Goal: Task Accomplishment & Management: Manage account settings

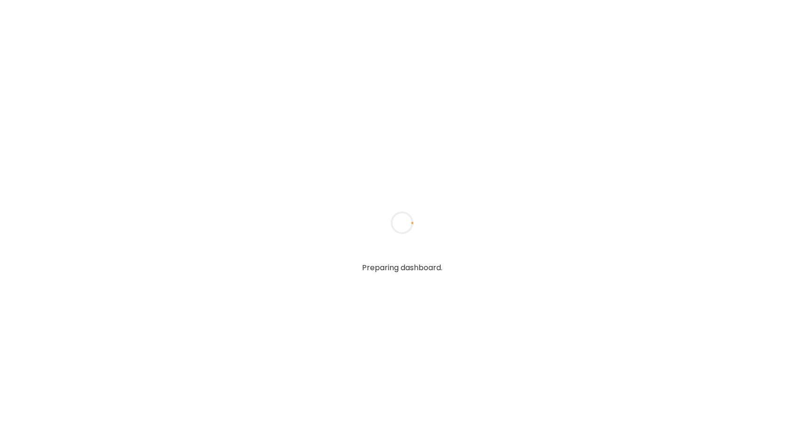
type input "**********"
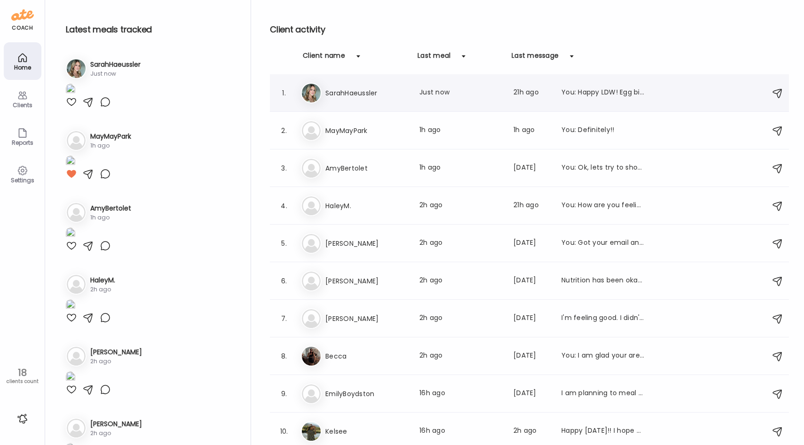
click at [426, 95] on div "Last meal: Just now" at bounding box center [461, 92] width 83 height 11
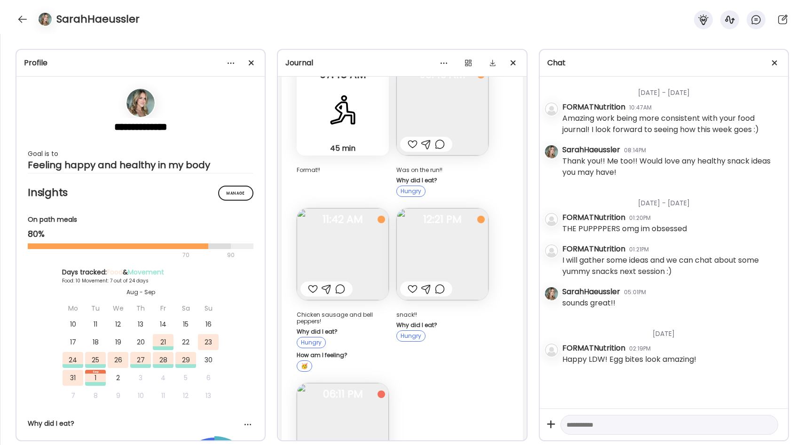
scroll to position [3702, 0]
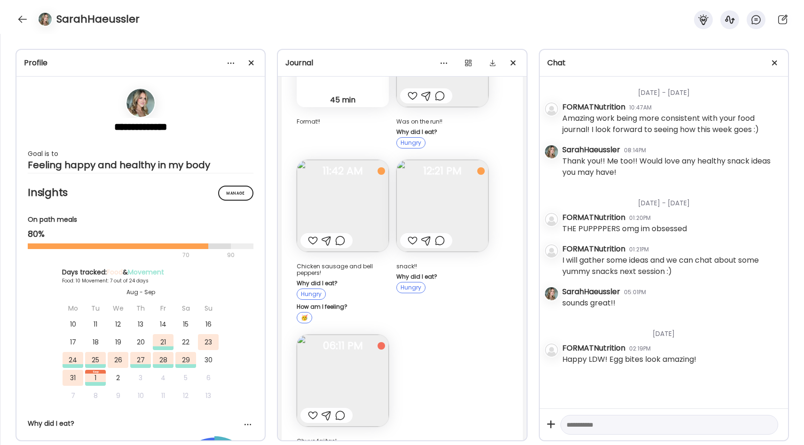
click at [349, 339] on img at bounding box center [343, 381] width 92 height 92
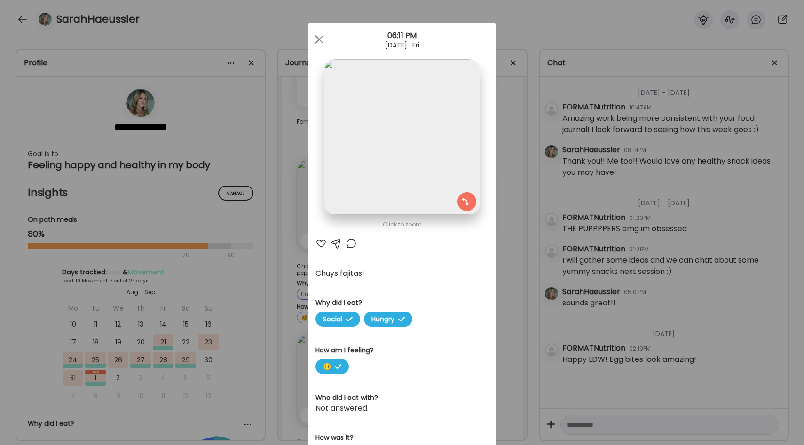
click at [500, 270] on div "Ate Coach Dashboard Wahoo! It’s official Take a moment to set up your Coach Pro…" at bounding box center [402, 222] width 804 height 445
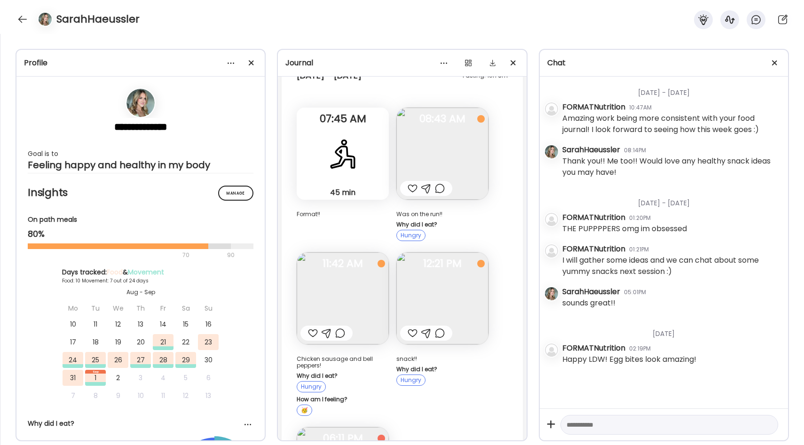
scroll to position [3607, 0]
click at [368, 254] on img at bounding box center [343, 300] width 92 height 92
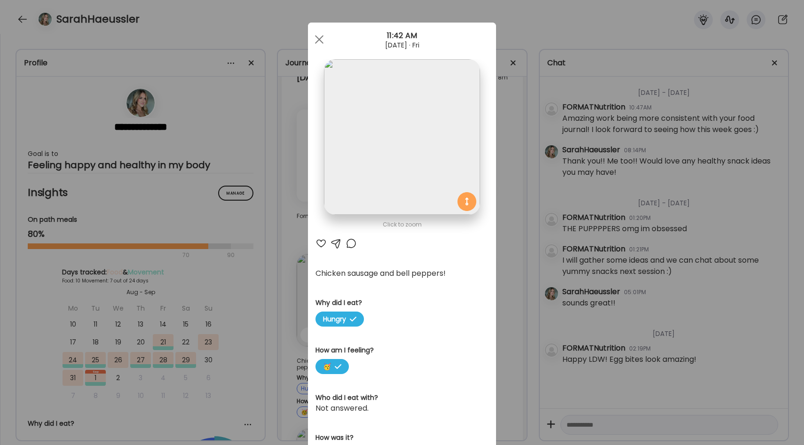
click at [505, 238] on div "Ate Coach Dashboard Wahoo! It’s official Take a moment to set up your Coach Pro…" at bounding box center [402, 222] width 804 height 445
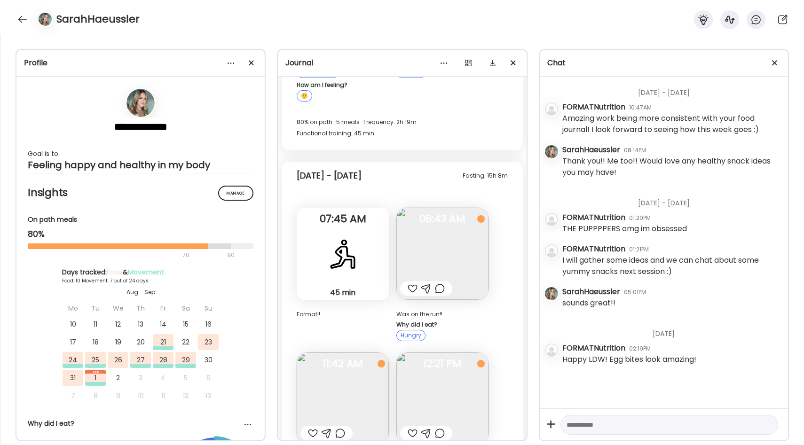
scroll to position [3496, 0]
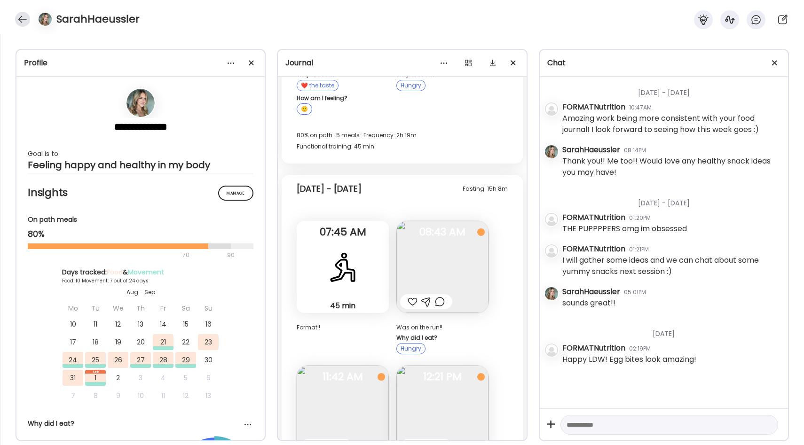
click at [26, 20] on div at bounding box center [22, 19] width 15 height 15
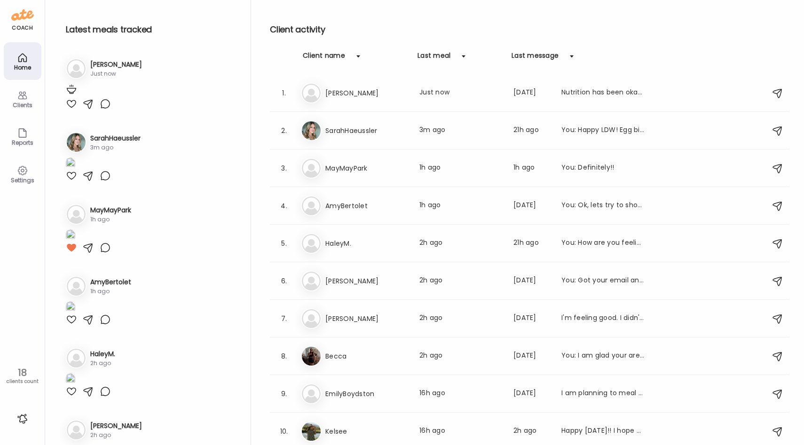
click at [25, 19] on img at bounding box center [22, 15] width 23 height 15
click at [23, 180] on div "Settings" at bounding box center [23, 180] width 34 height 6
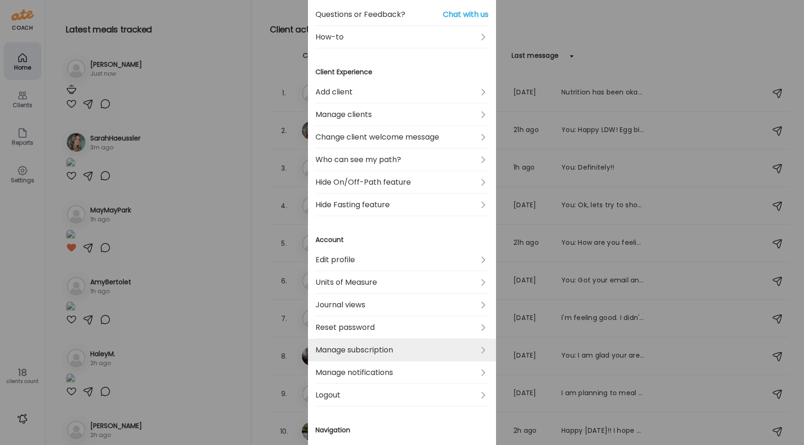
scroll to position [88, 0]
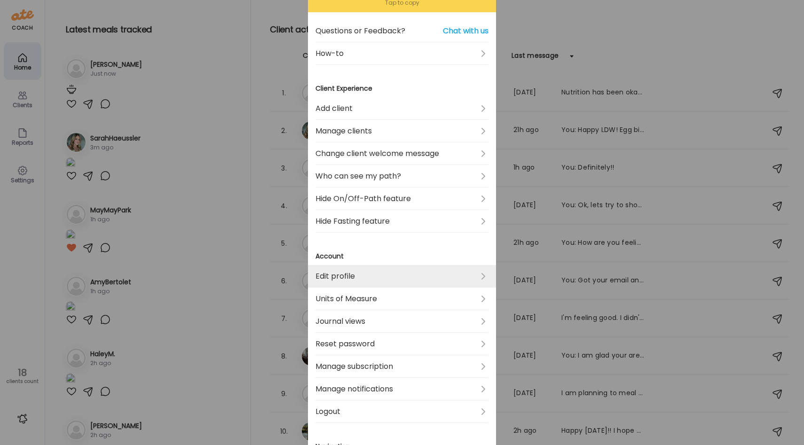
click at [361, 275] on link "Edit profile" at bounding box center [402, 276] width 173 height 23
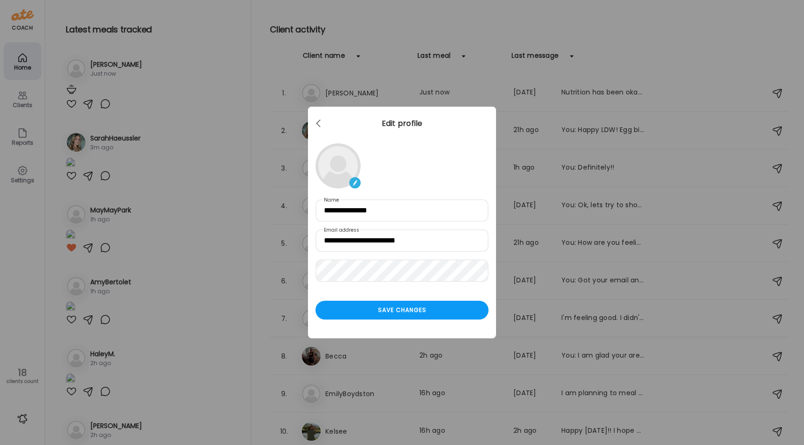
scroll to position [0, 0]
click at [317, 122] on span at bounding box center [318, 121] width 5 height 5
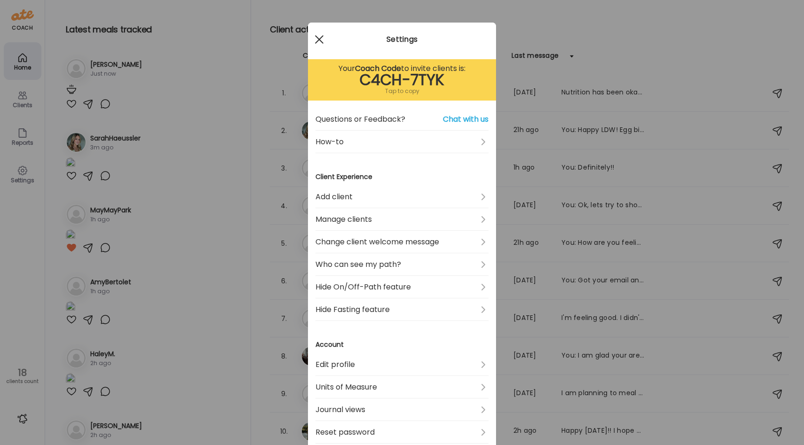
click at [318, 33] on div at bounding box center [319, 39] width 19 height 19
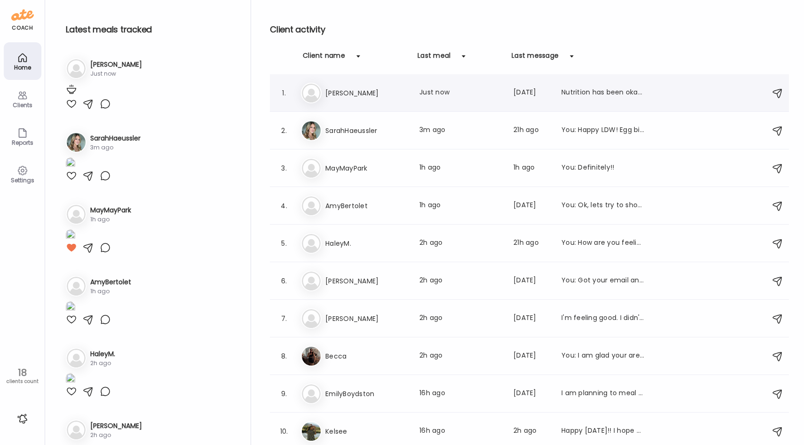
click at [414, 95] on div "Ca [PERSON_NAME] Last meal: Just now Last message: [DATE] Nutrition has been ok…" at bounding box center [531, 93] width 460 height 21
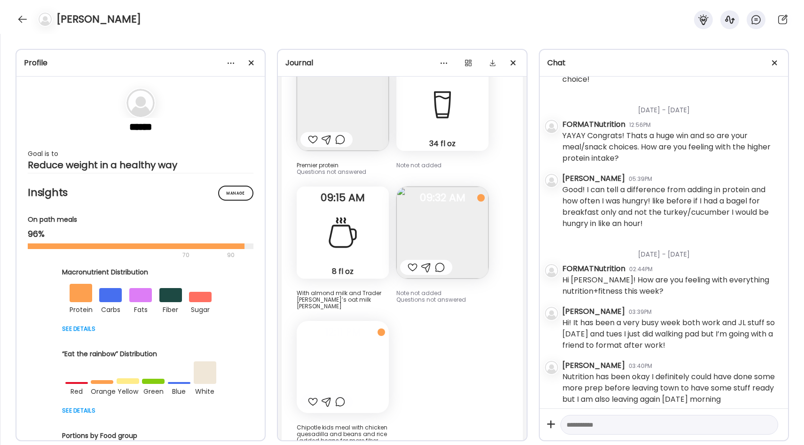
scroll to position [24439, 0]
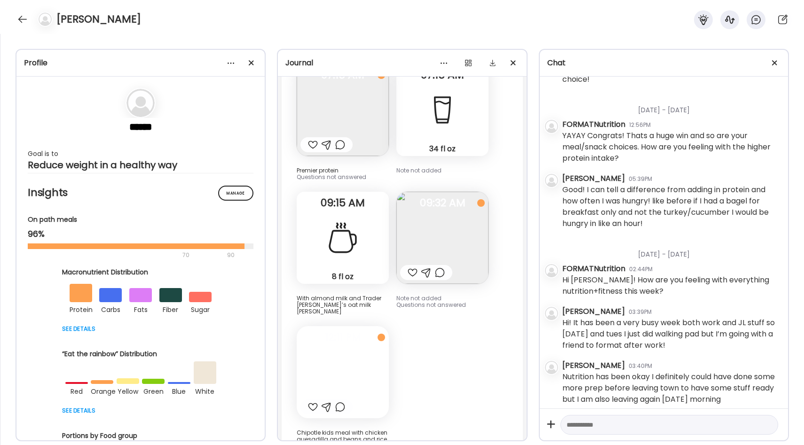
click at [346, 326] on div at bounding box center [343, 372] width 92 height 92
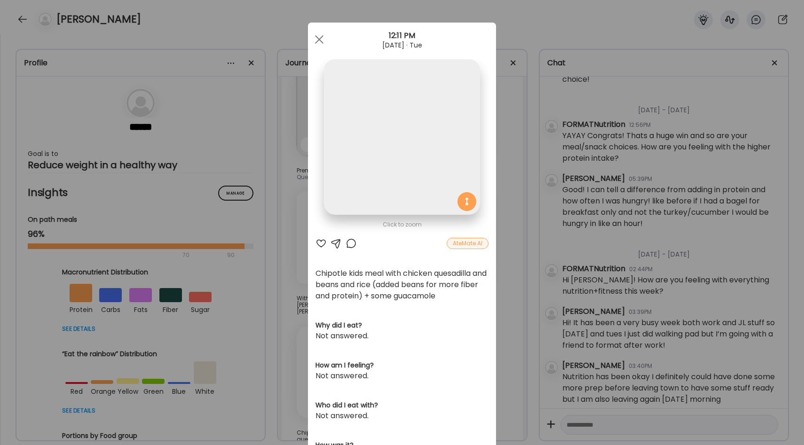
click at [505, 241] on div "Ate Coach Dashboard Wahoo! It’s official Take a moment to set up your Coach Pro…" at bounding box center [402, 222] width 804 height 445
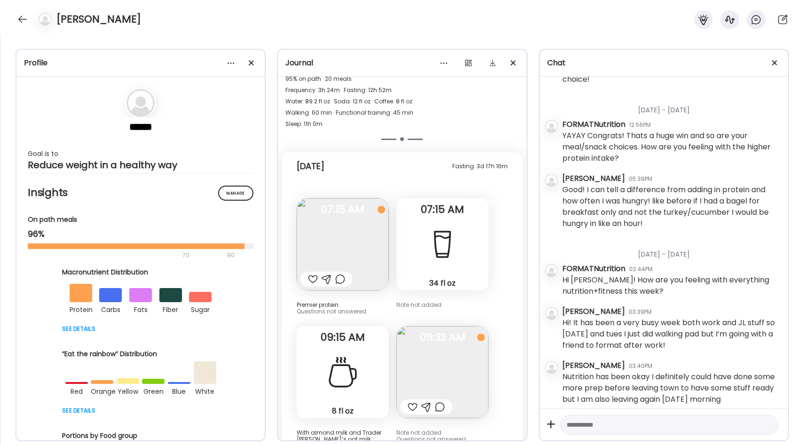
scroll to position [24304, 0]
click at [24, 24] on div at bounding box center [22, 19] width 15 height 15
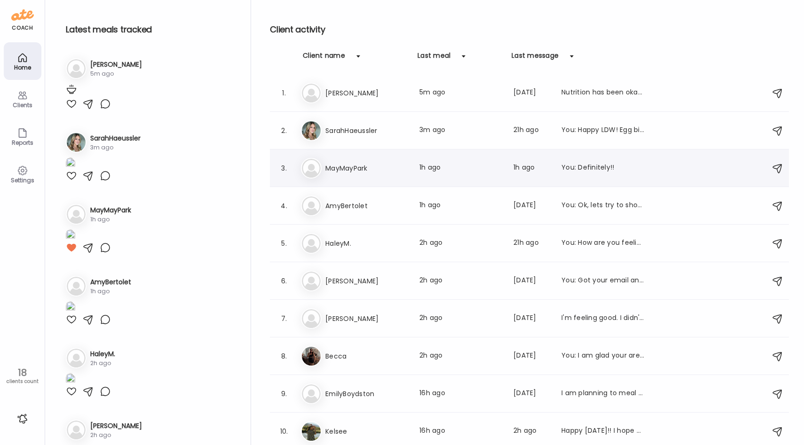
scroll to position [301, 0]
